Goal: Information Seeking & Learning: Check status

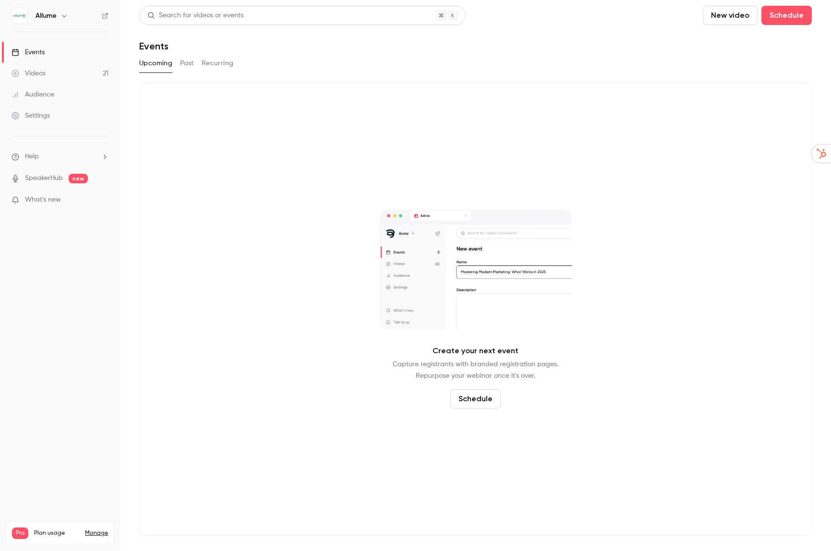
click at [186, 65] on button "Past" at bounding box center [187, 63] width 14 height 15
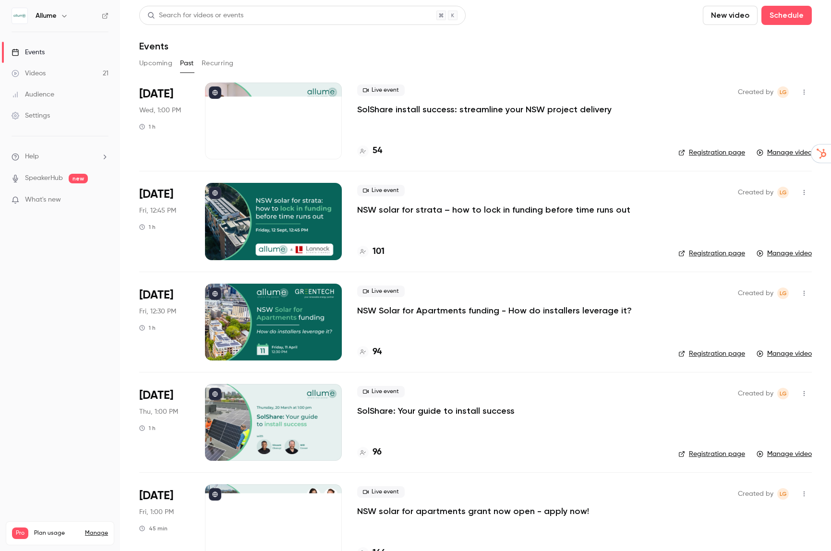
scroll to position [6, 0]
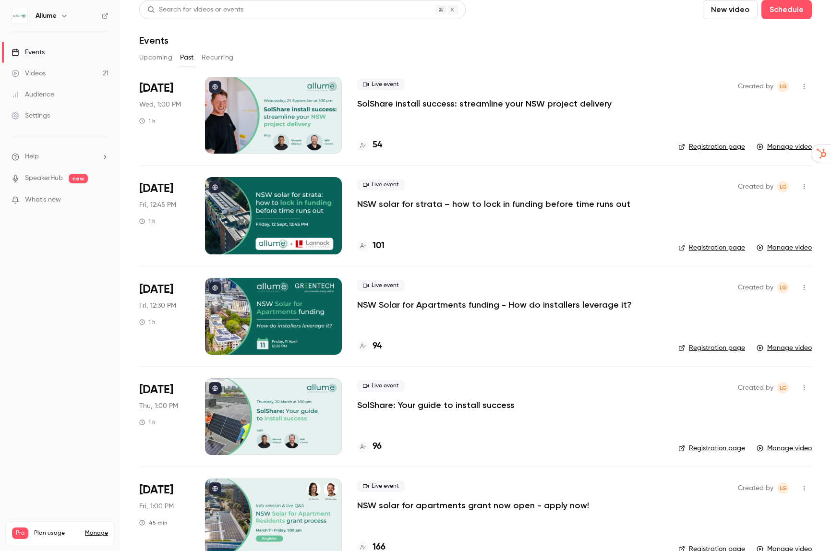
click at [721, 249] on link "Registration page" at bounding box center [711, 248] width 67 height 10
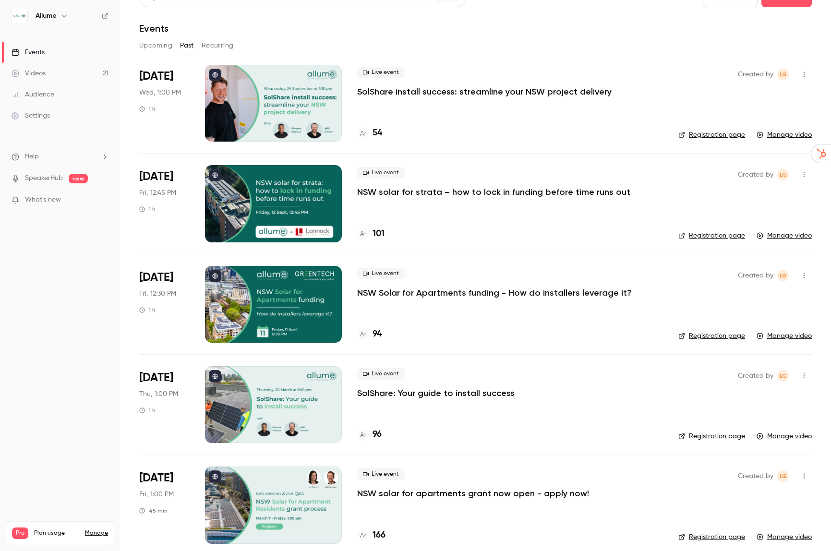
scroll to position [0, 0]
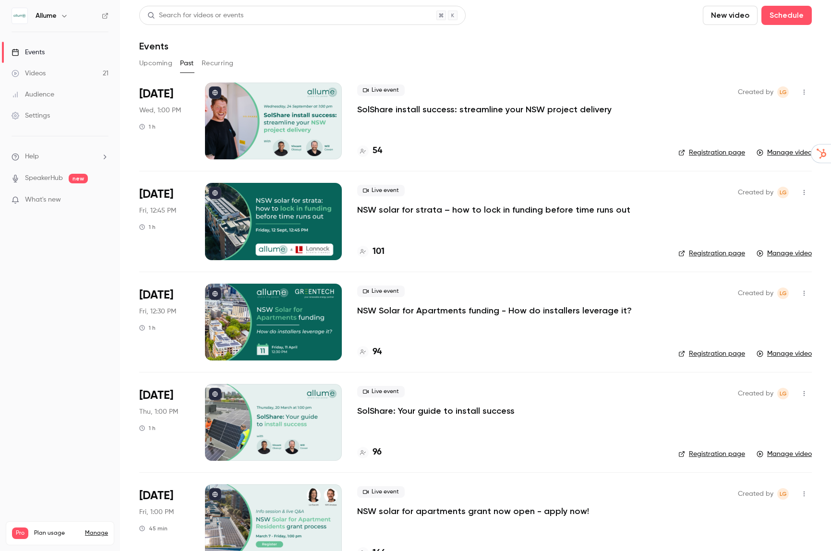
click at [546, 207] on p "NSW solar for strata – how to lock in funding before time runs out" at bounding box center [493, 210] width 273 height 12
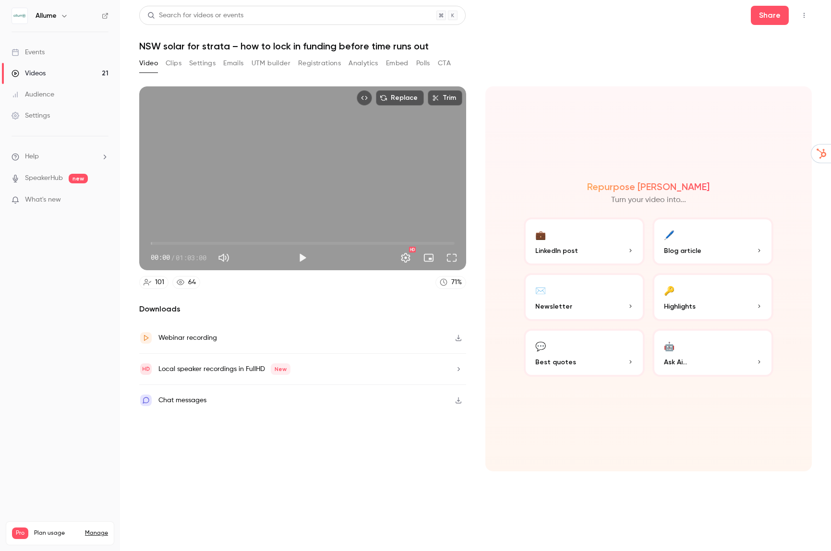
click at [316, 59] on button "Registrations" at bounding box center [319, 63] width 43 height 15
